Goal: Book appointment/travel/reservation

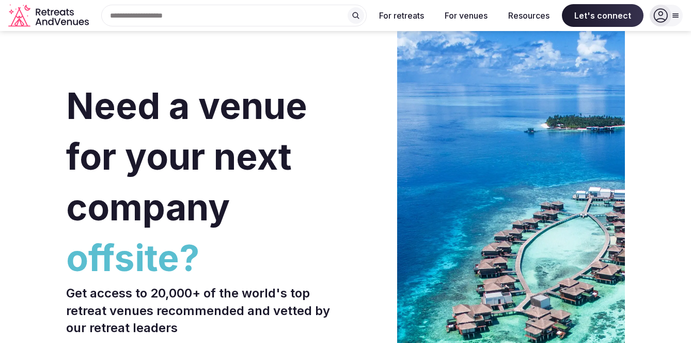
click at [161, 18] on input "text" at bounding box center [234, 16] width 266 height 22
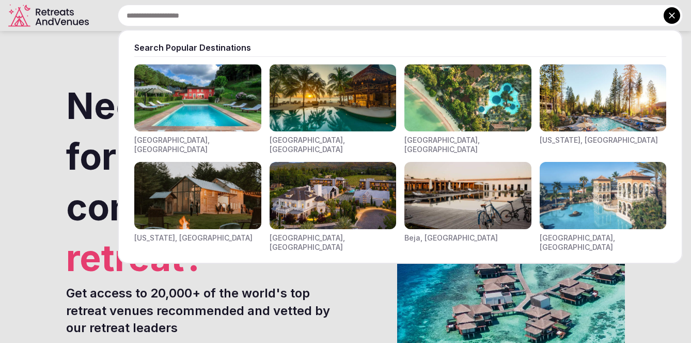
click at [421, 141] on div "[GEOGRAPHIC_DATA], [GEOGRAPHIC_DATA]" at bounding box center [468, 144] width 127 height 18
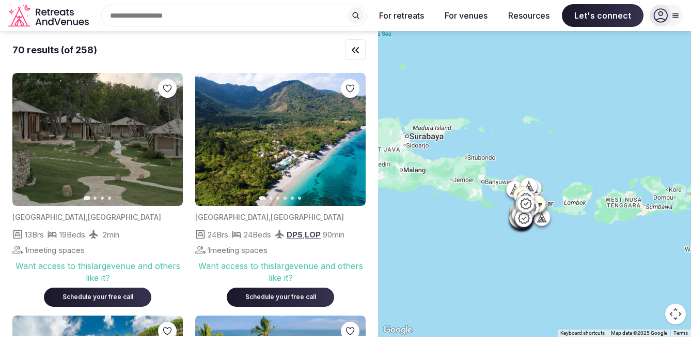
click at [623, 210] on div at bounding box center [534, 183] width 313 height 305
click at [628, 197] on div at bounding box center [630, 190] width 17 height 17
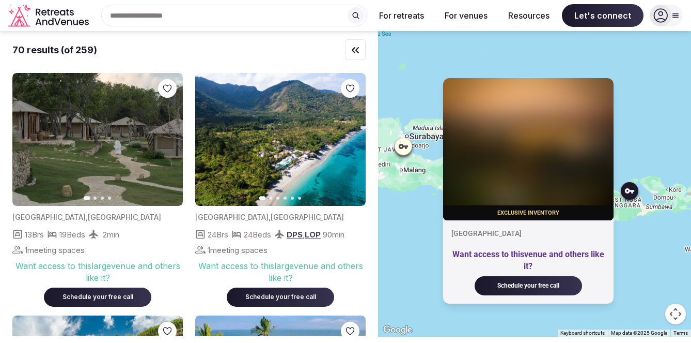
click at [636, 240] on div "Exclusive inventory [GEOGRAPHIC_DATA] Want access to this venue and others like…" at bounding box center [534, 183] width 313 height 305
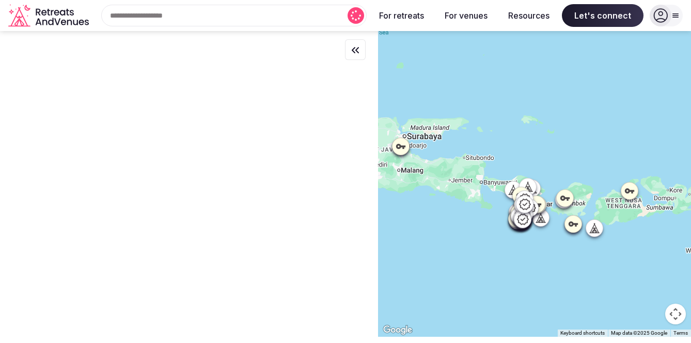
click at [295, 16] on input "text" at bounding box center [234, 16] width 266 height 22
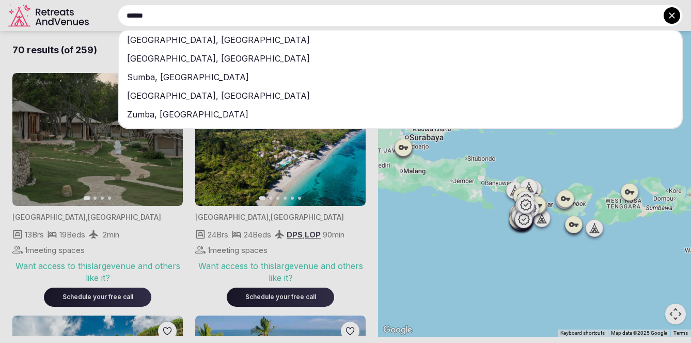
type input "*****"
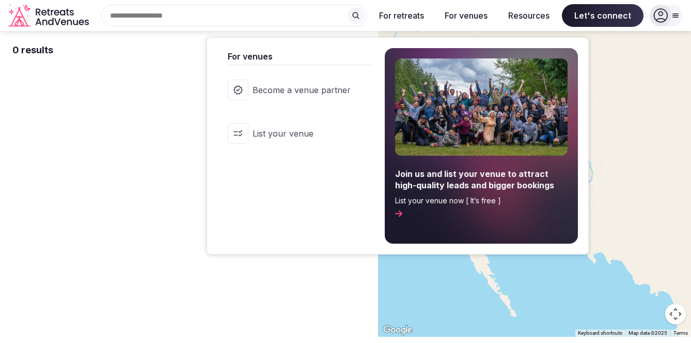
click at [466, 18] on button "For venues" at bounding box center [466, 15] width 59 height 23
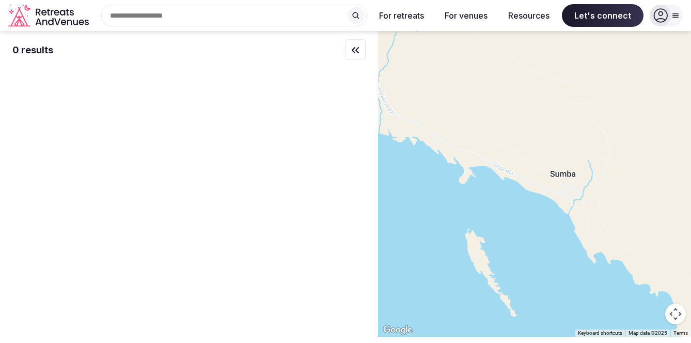
click at [466, 18] on button "For venues" at bounding box center [466, 15] width 59 height 23
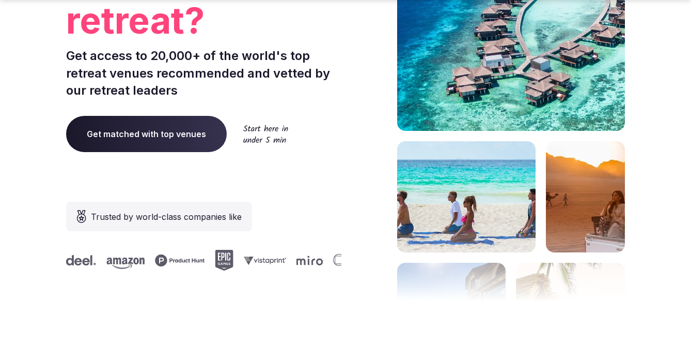
scroll to position [295, 0]
